Goal: Task Accomplishment & Management: Use online tool/utility

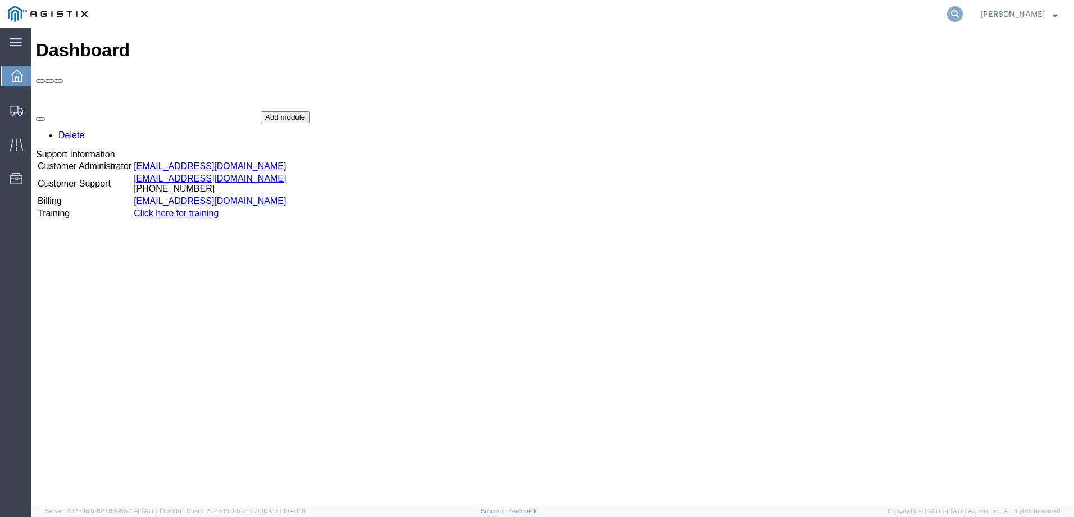
click at [961, 10] on icon at bounding box center [955, 14] width 16 height 16
click at [824, 8] on input "search" at bounding box center [775, 14] width 341 height 27
type input "56453977"
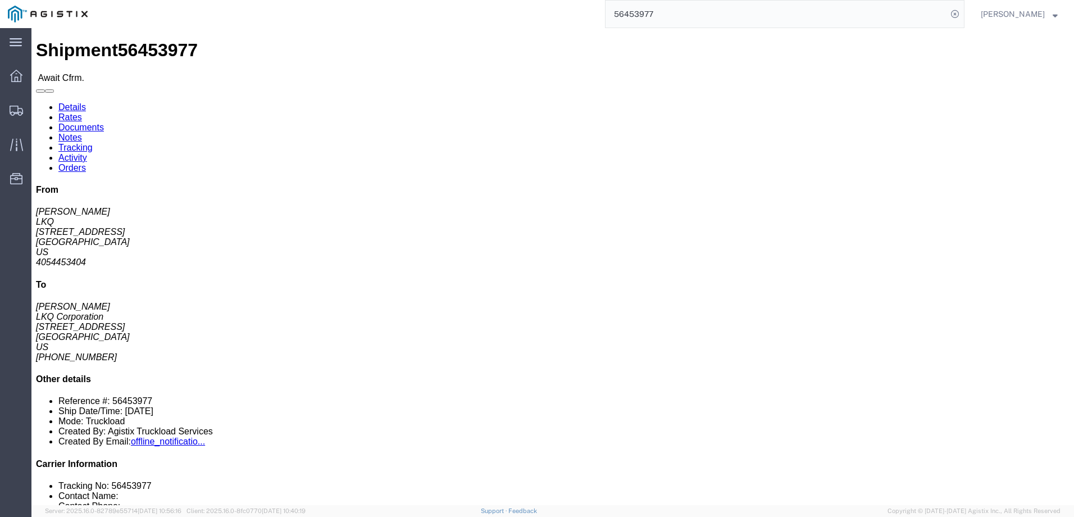
click span "56453977"
copy span "56453977"
drag, startPoint x: 167, startPoint y: 40, endPoint x: 3, endPoint y: 168, distance: 207.7
click link "Notes"
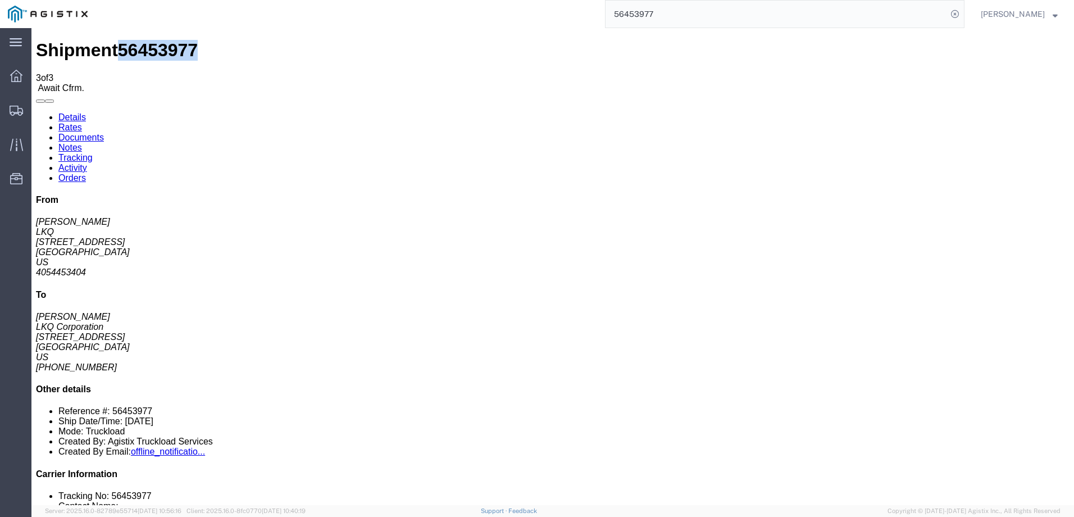
click at [82, 122] on link "Rates" at bounding box center [70, 127] width 24 height 10
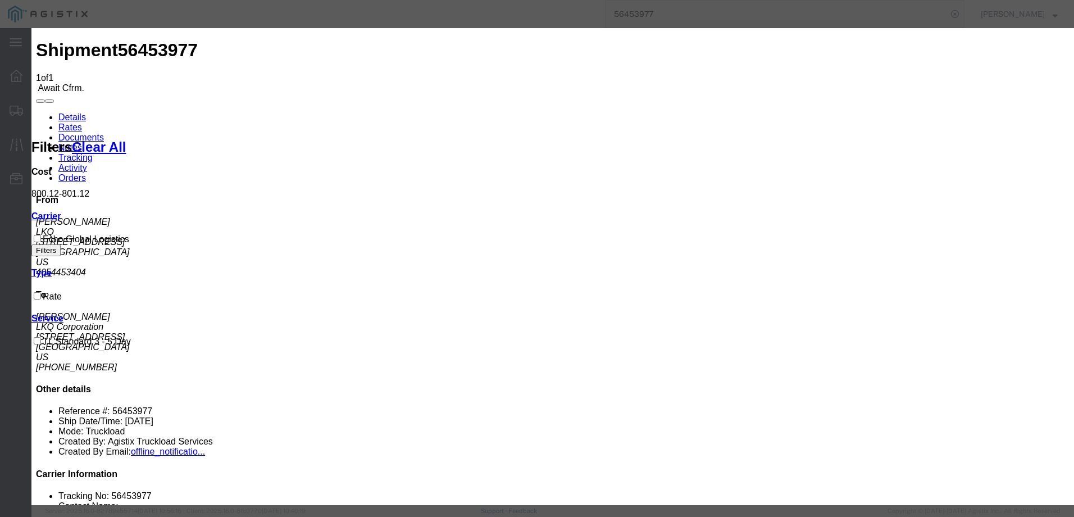
type input "63847977"
type input "Brady Walton"
type input "3127686379"
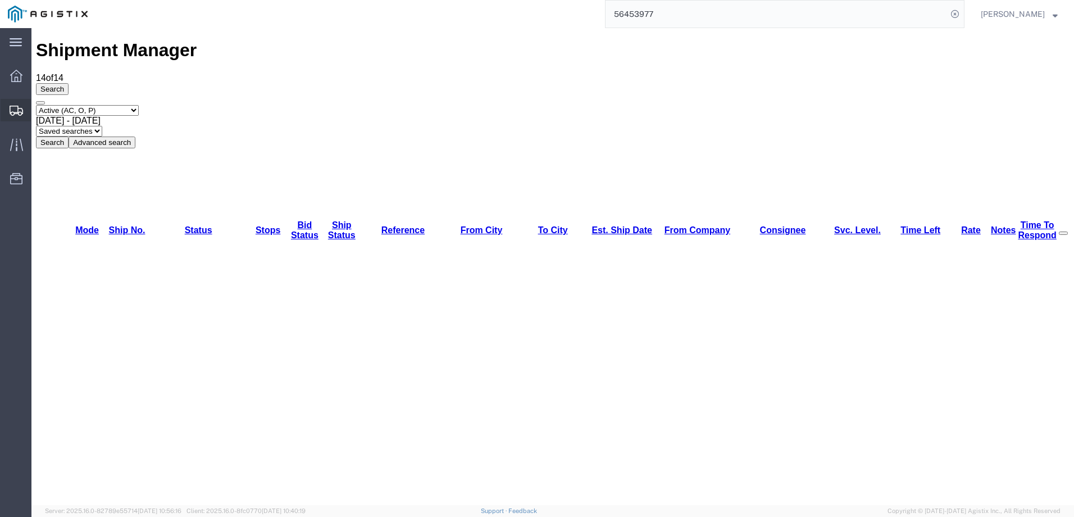
click at [18, 106] on icon at bounding box center [16, 111] width 13 height 10
click at [705, 10] on input "56453977" at bounding box center [775, 14] width 341 height 27
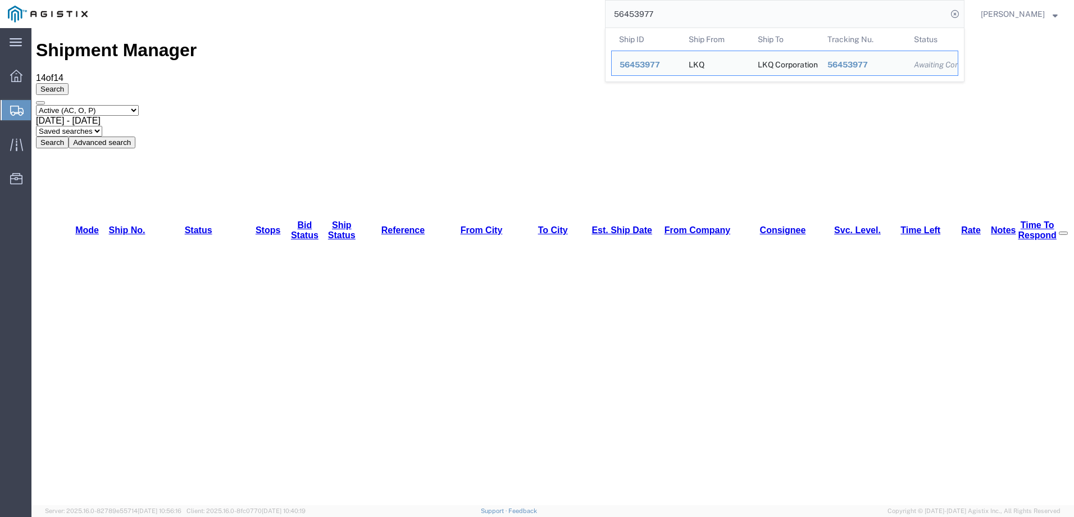
click at [705, 10] on input "56453977" at bounding box center [775, 14] width 341 height 27
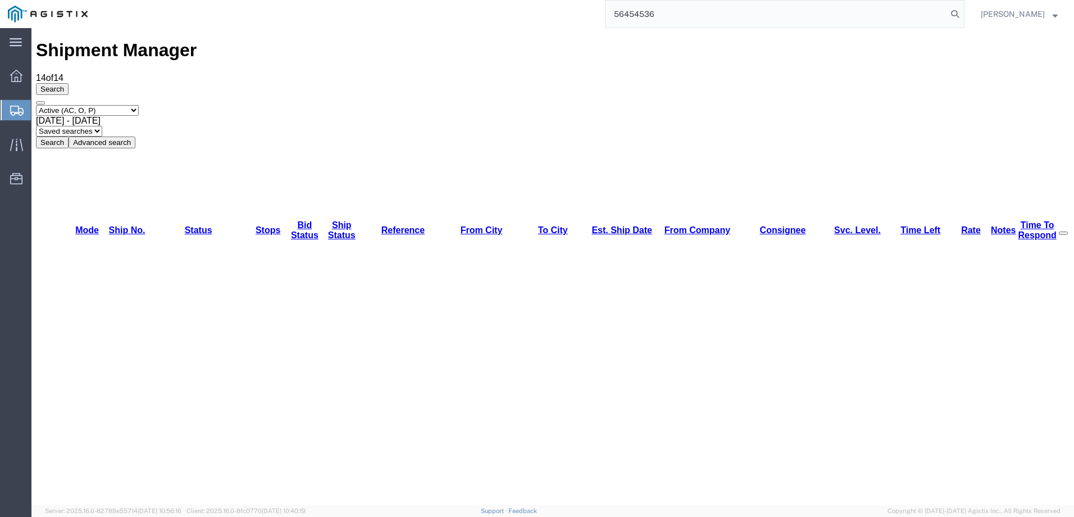
type input "56454536"
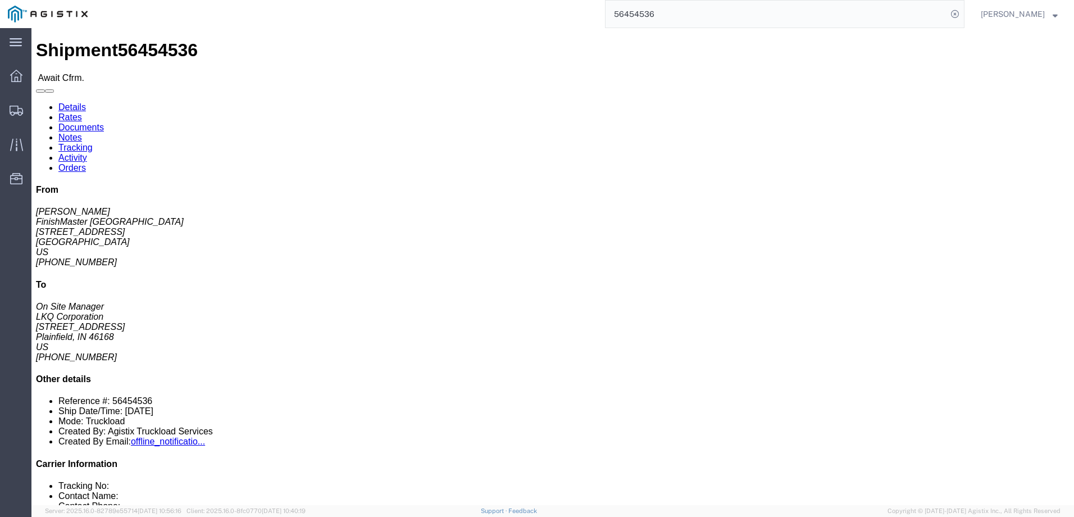
click span "56454536"
copy span "56454536"
click link "Rates"
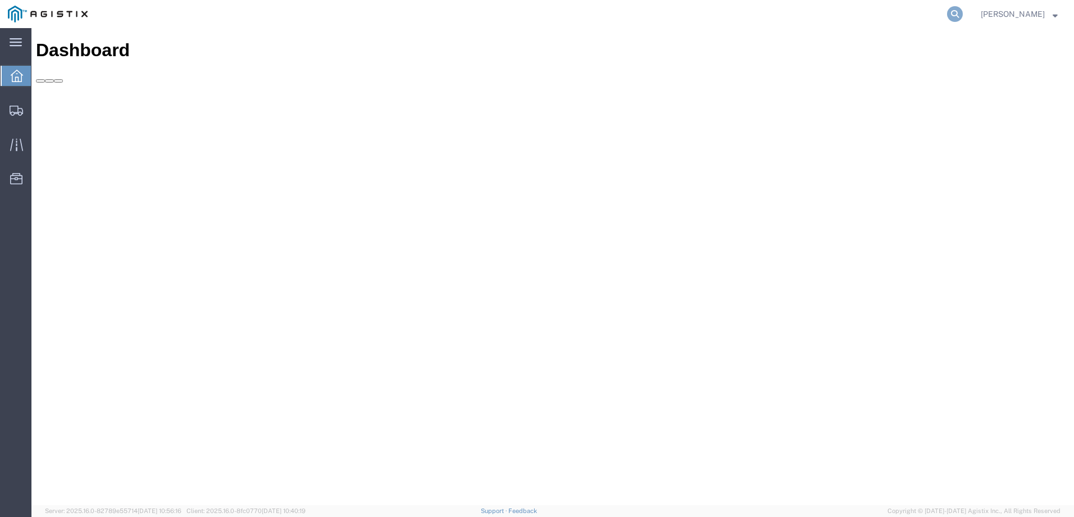
click at [962, 17] on icon at bounding box center [955, 14] width 16 height 16
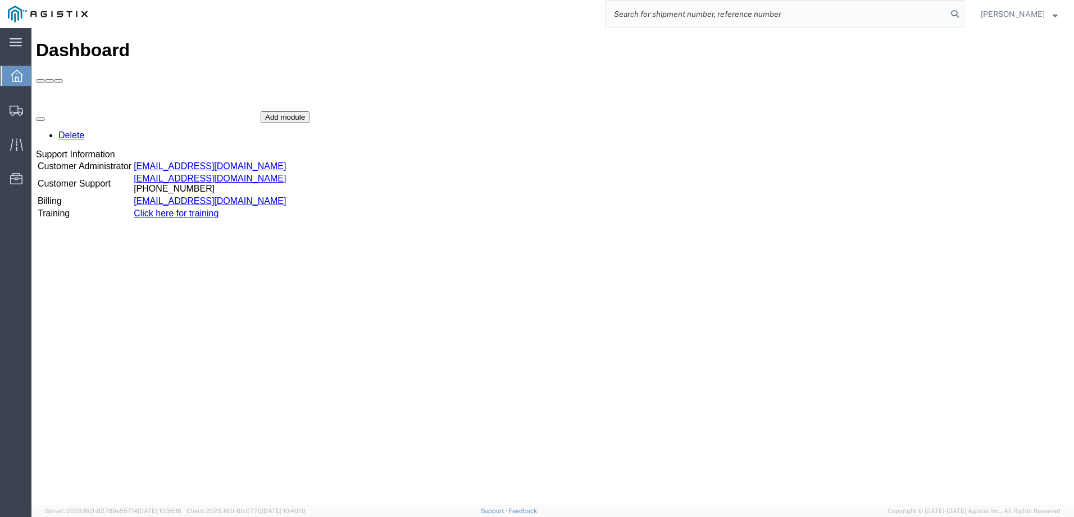
click at [743, 16] on input "search" at bounding box center [775, 14] width 341 height 27
click at [680, 16] on input "search" at bounding box center [775, 14] width 341 height 27
paste input "56335312"
type input "56335312"
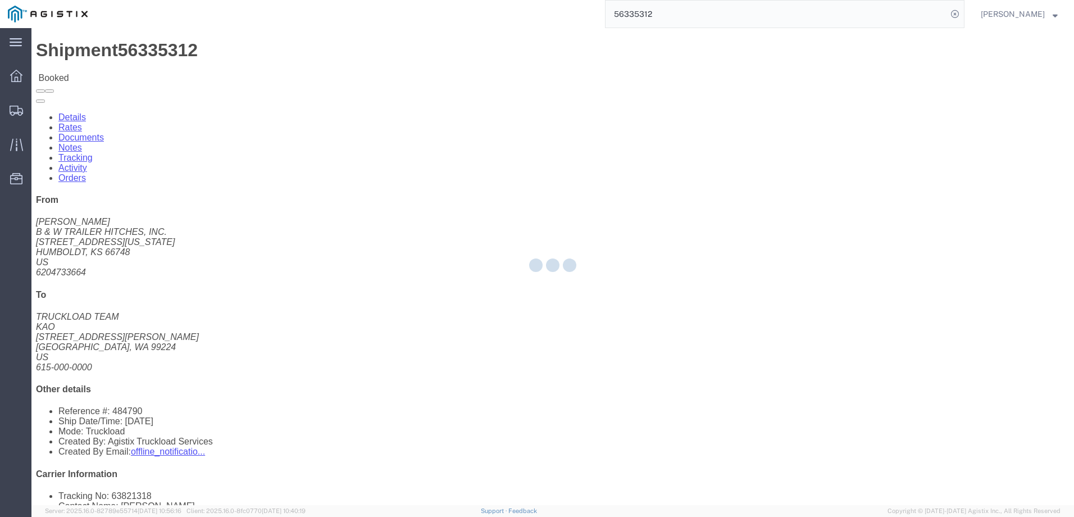
drag, startPoint x: 286, startPoint y: 72, endPoint x: 254, endPoint y: 44, distance: 42.2
click link "Activity"
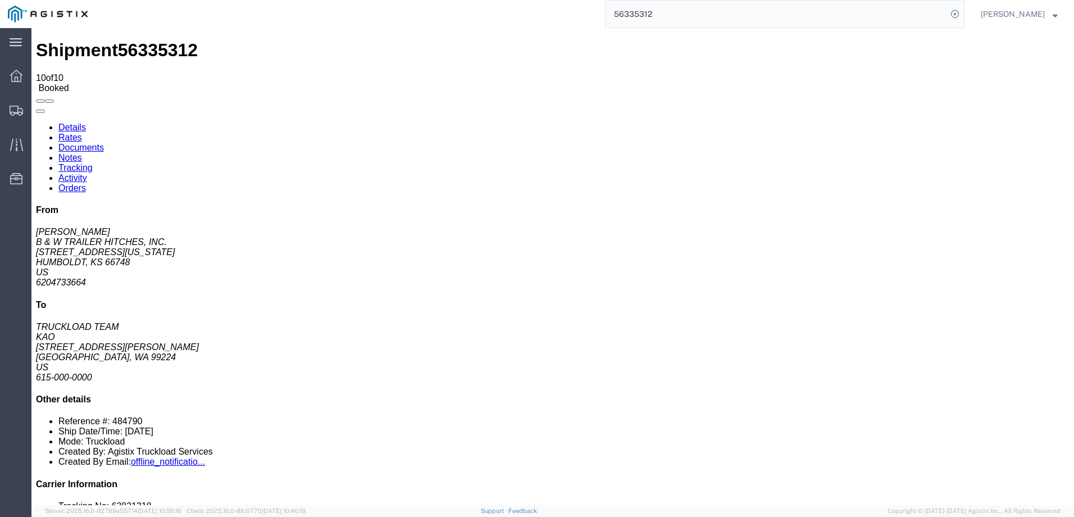
drag, startPoint x: 463, startPoint y: 92, endPoint x: 464, endPoint y: 103, distance: 11.3
click at [82, 153] on link "Notes" at bounding box center [70, 158] width 24 height 10
click at [81, 122] on link "Details" at bounding box center [72, 127] width 28 height 10
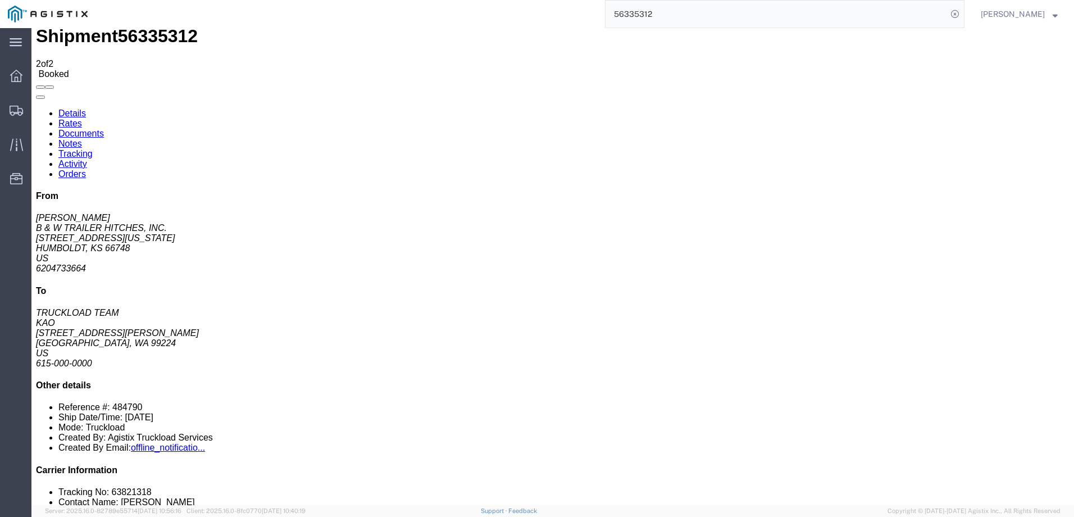
scroll to position [168, 0]
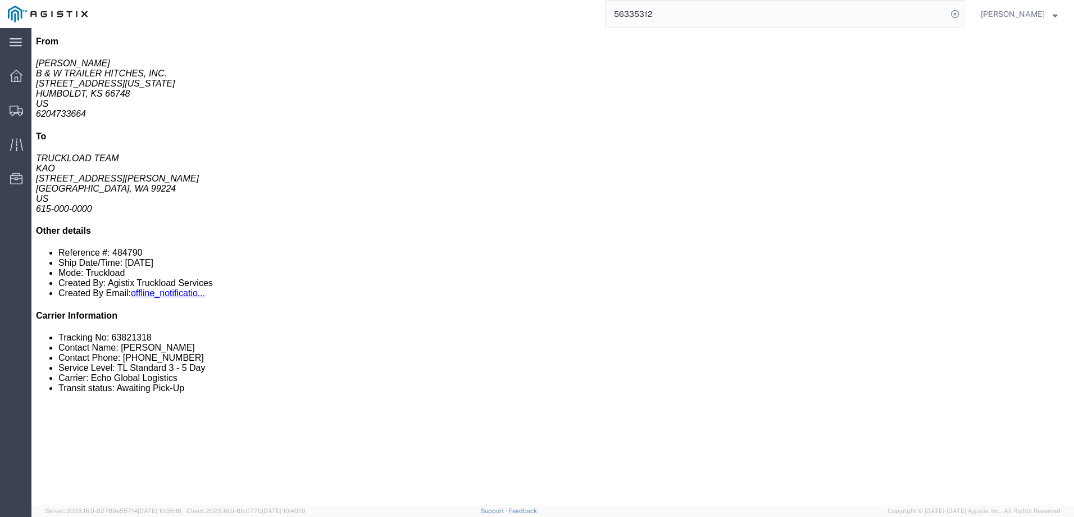
drag, startPoint x: 68, startPoint y: 181, endPoint x: 103, endPoint y: 180, distance: 35.4
click p "Total weight: 29100.00 ( 637010.00 dim ) LBS"
click div "32 Pallet(s) Standard (Not Stackable) Total weight: 29100.00 ( 637010.00 dim ) …"
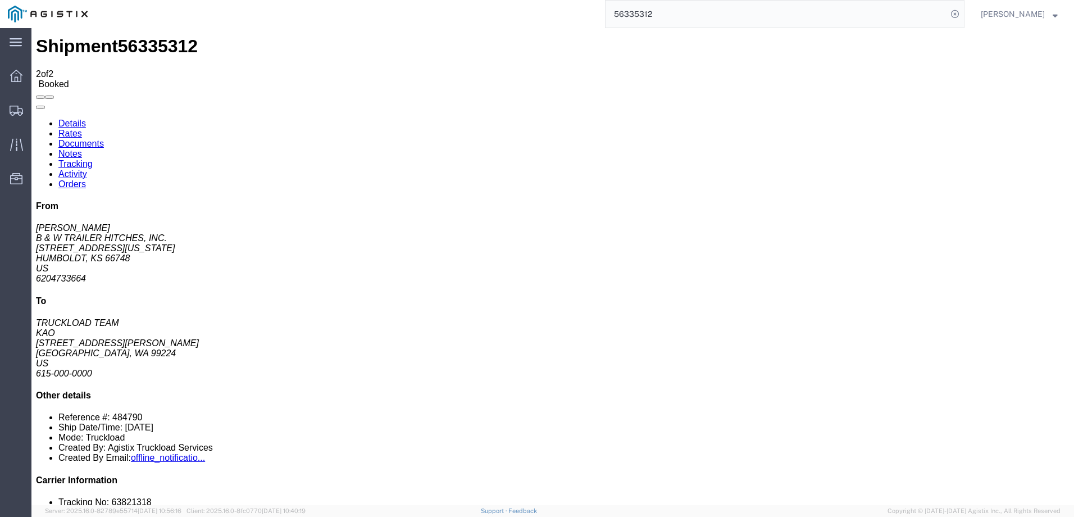
scroll to position [0, 0]
